Goal: Check status: Check status

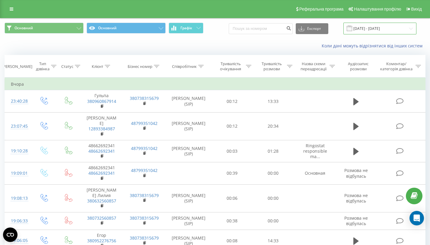
click at [391, 27] on input "[DATE] - [DATE]" at bounding box center [379, 29] width 73 height 12
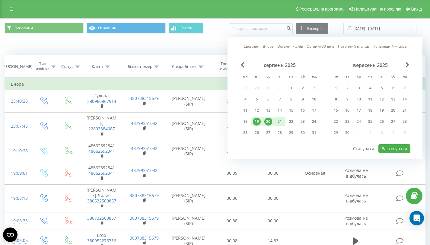
click at [278, 122] on div "21" at bounding box center [280, 122] width 8 height 8
click at [269, 120] on div "20" at bounding box center [268, 122] width 8 height 8
click at [391, 146] on button "Застосувати" at bounding box center [394, 148] width 32 height 9
type input "[DATE] - [DATE]"
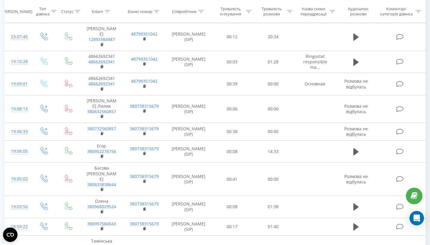
scroll to position [471, 0]
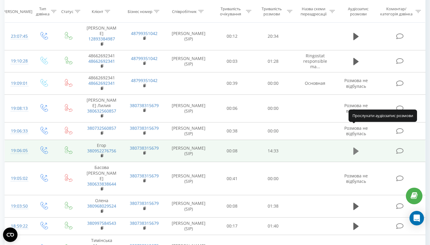
click at [353, 147] on icon at bounding box center [355, 151] width 5 height 8
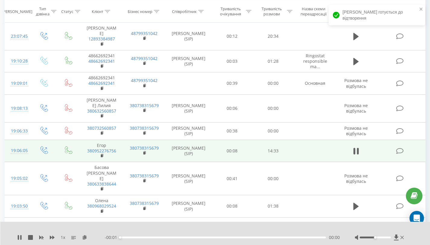
click at [63, 236] on span "1 x" at bounding box center [63, 237] width 5 height 6
click at [53, 238] on icon at bounding box center [52, 237] width 5 height 4
click at [51, 240] on div "1.25 x" at bounding box center [60, 237] width 87 height 6
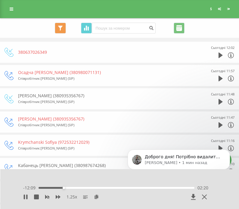
scroll to position [0, 0]
click at [24, 197] on icon at bounding box center [24, 196] width 1 height 5
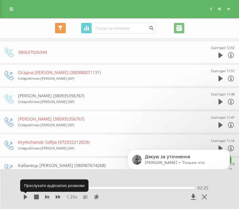
click at [24, 197] on icon at bounding box center [26, 196] width 4 height 5
